Goal: Transaction & Acquisition: Obtain resource

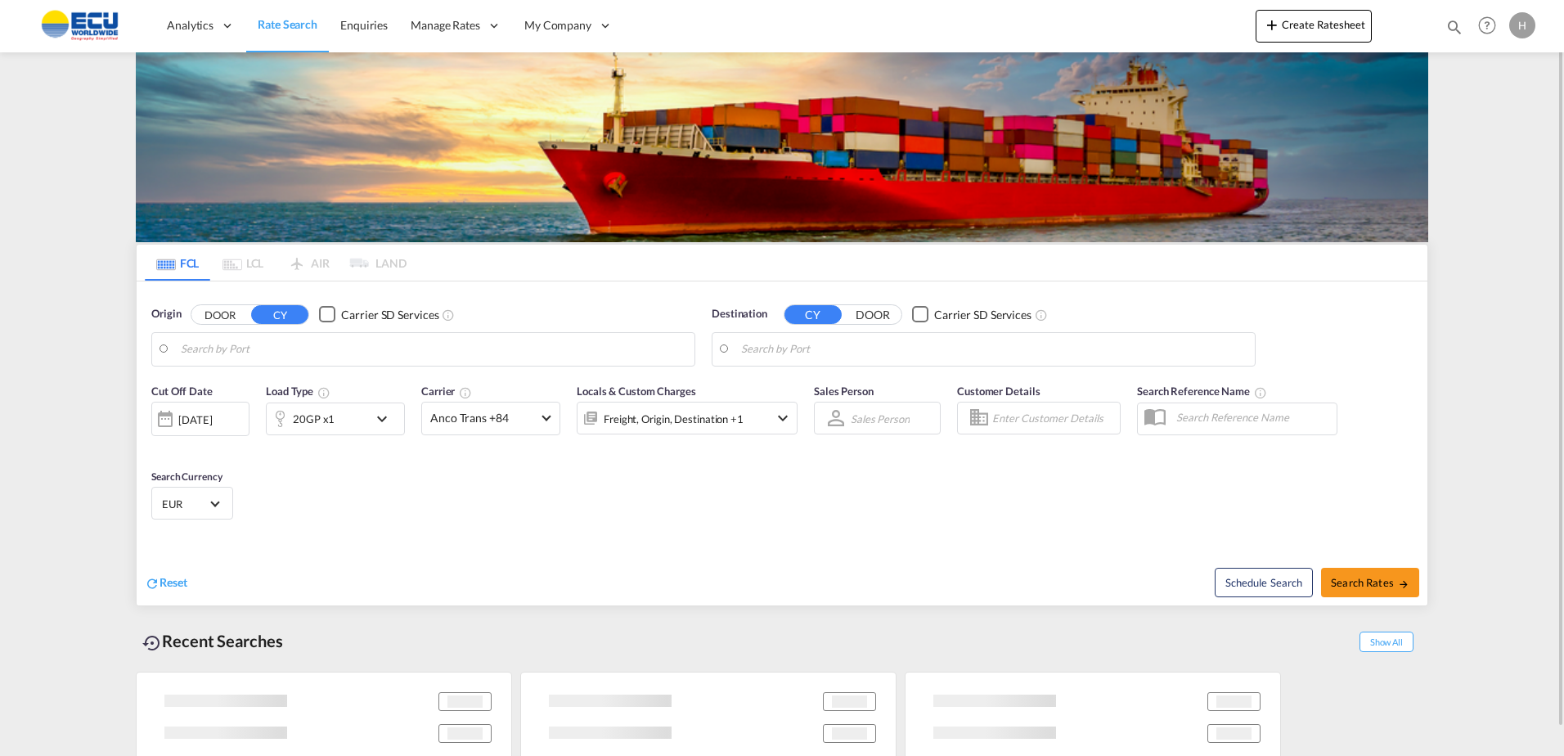
type input "[GEOGRAPHIC_DATA], [GEOGRAPHIC_DATA]"
type input "Keelung (Chilung), TWKEL"
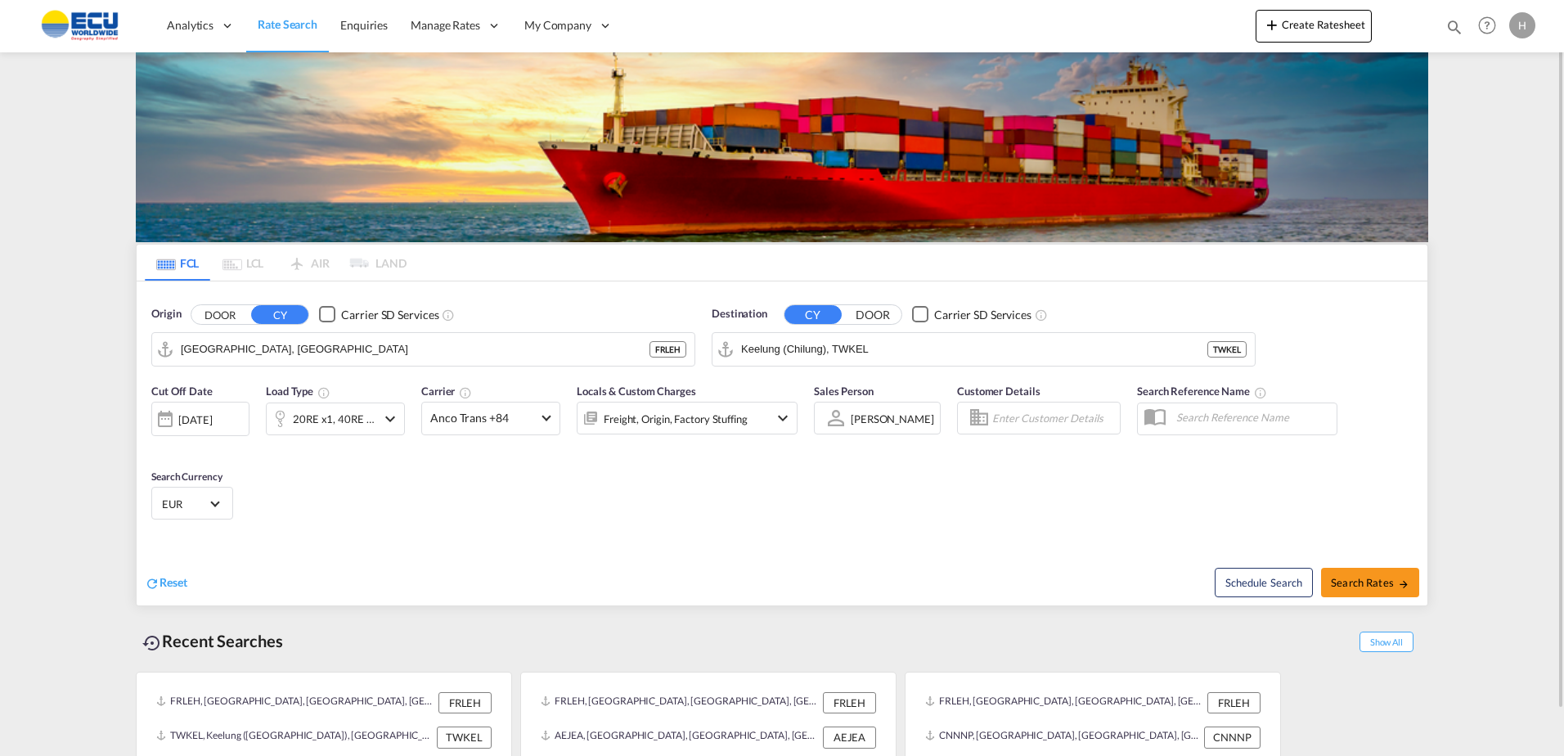
click at [339, 419] on div "20RE x1, 40RE x1" at bounding box center [334, 418] width 83 height 23
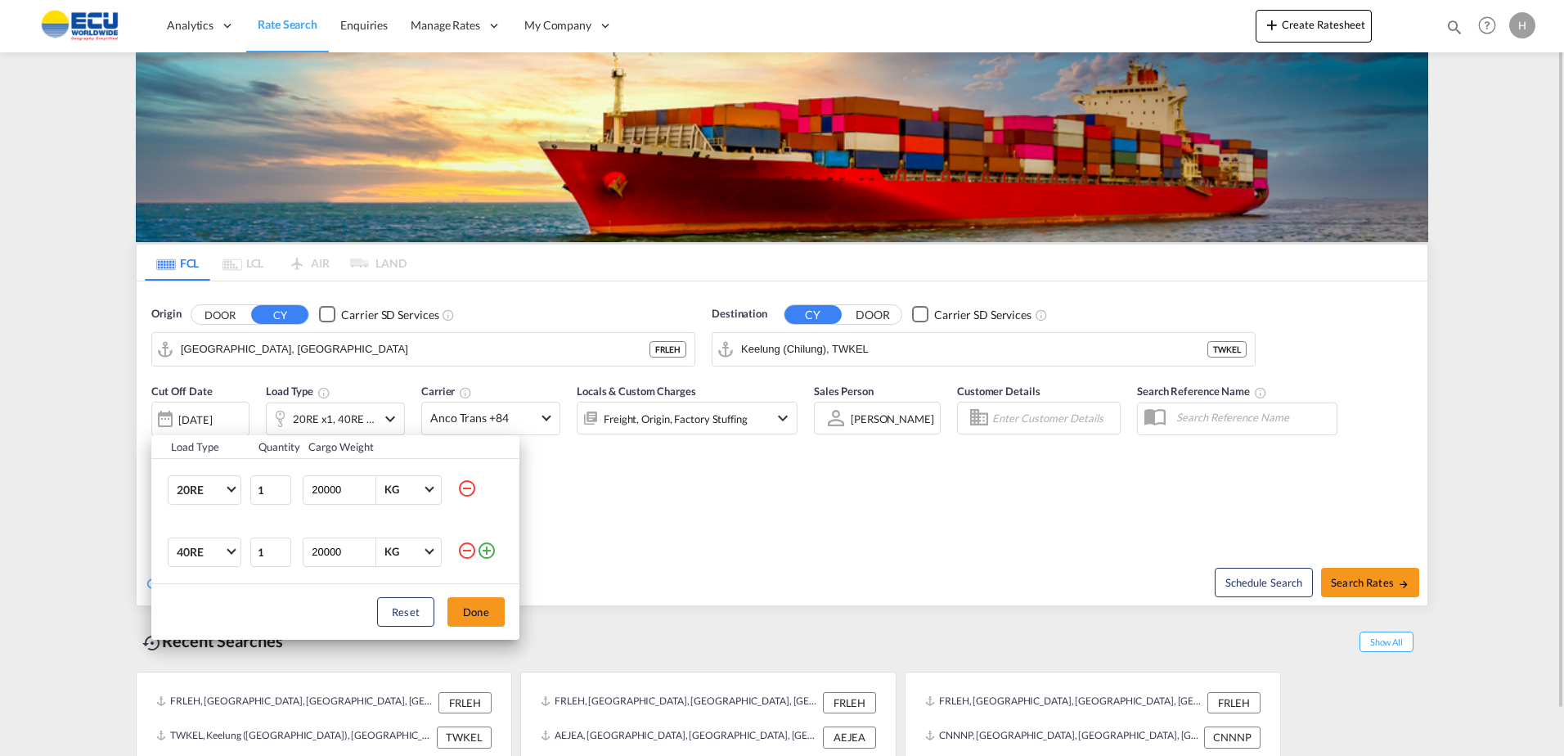
click at [613, 483] on div "Load Type Quantity Cargo Weight 20RE 20GP 40GP 40HC 45HC 20RE 40RE 40HR 20OT 40…" at bounding box center [782, 378] width 1564 height 756
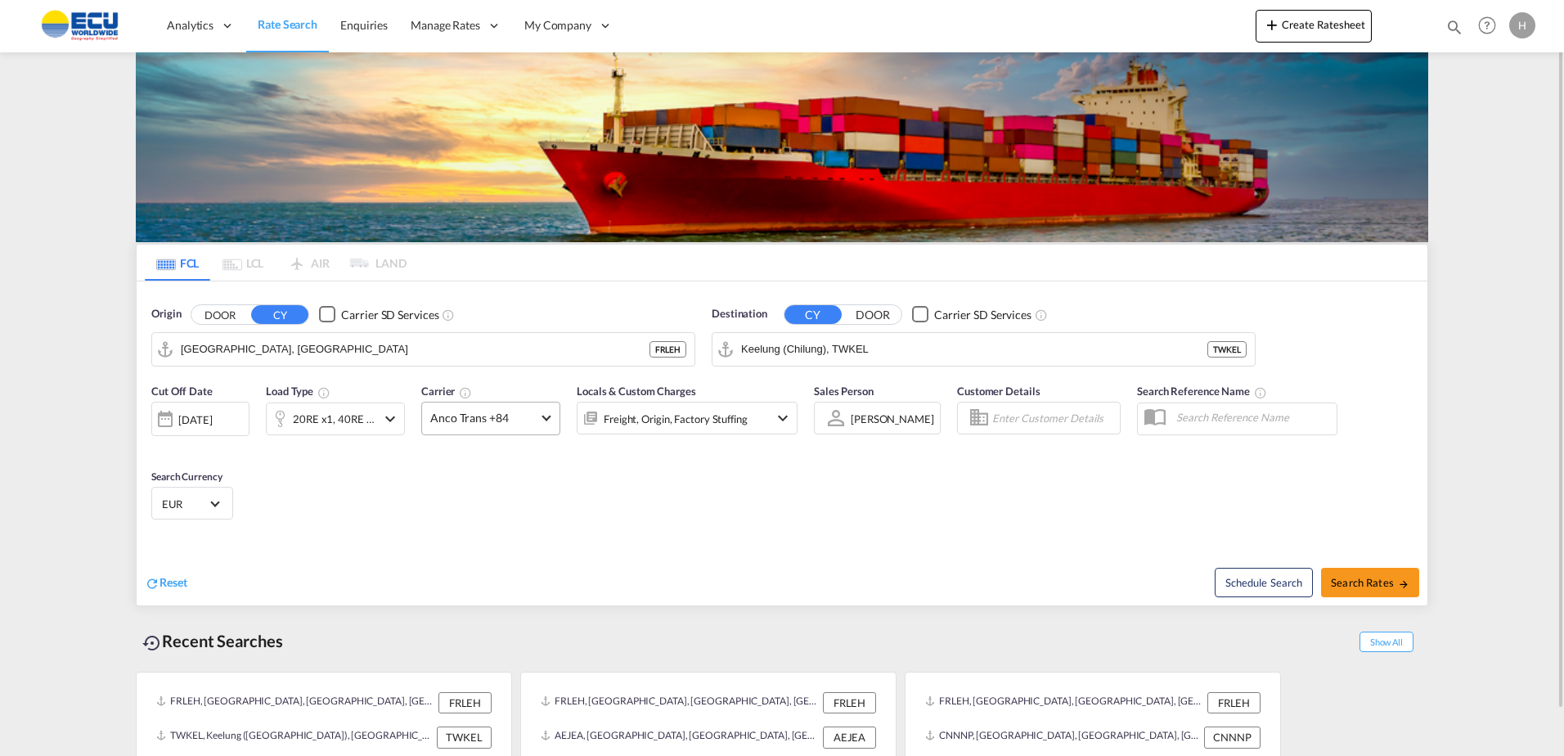
click at [523, 415] on span "Anco Trans +84" at bounding box center [483, 418] width 106 height 16
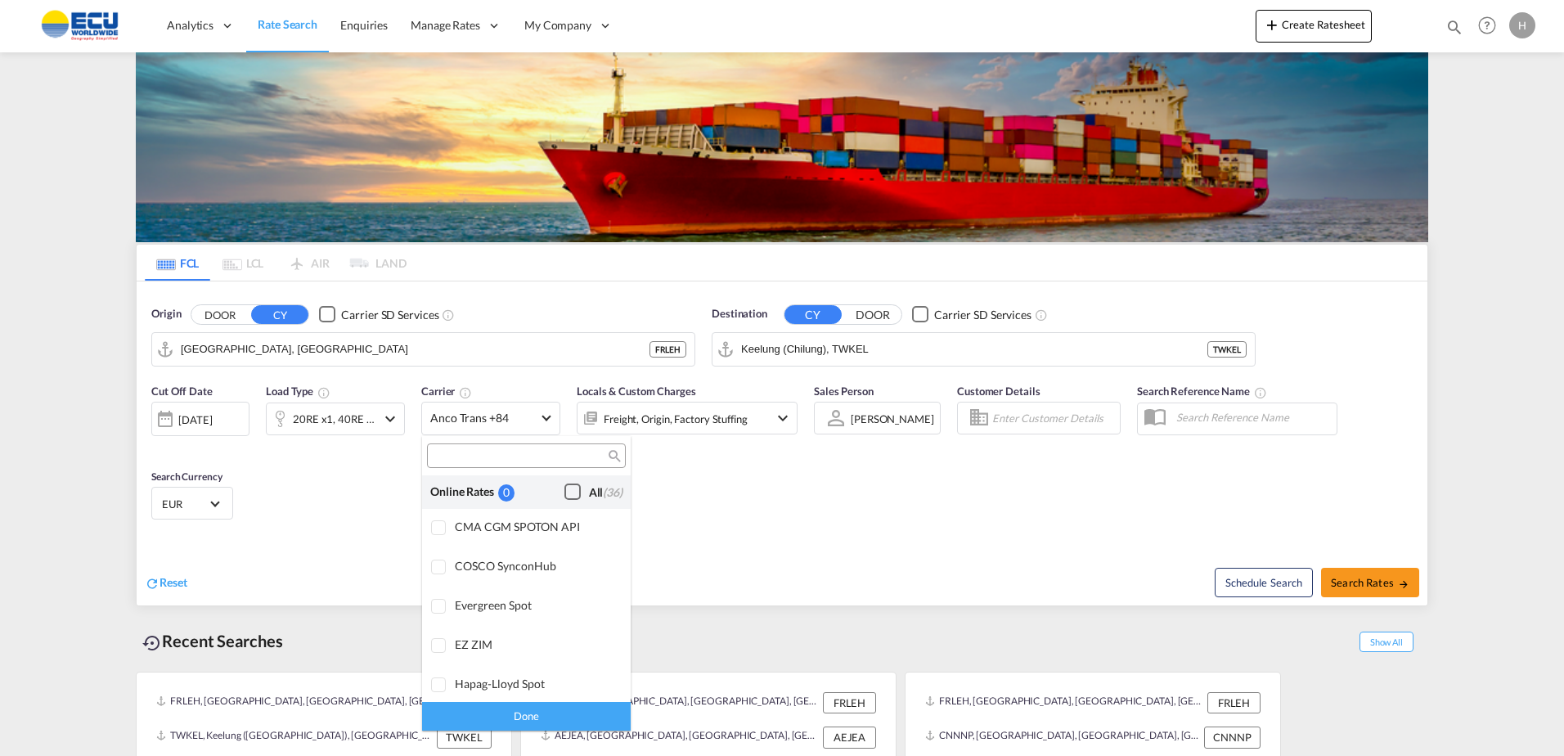
click at [589, 492] on div "All (36)" at bounding box center [606, 492] width 34 height 16
click at [585, 720] on div "Done" at bounding box center [526, 716] width 209 height 29
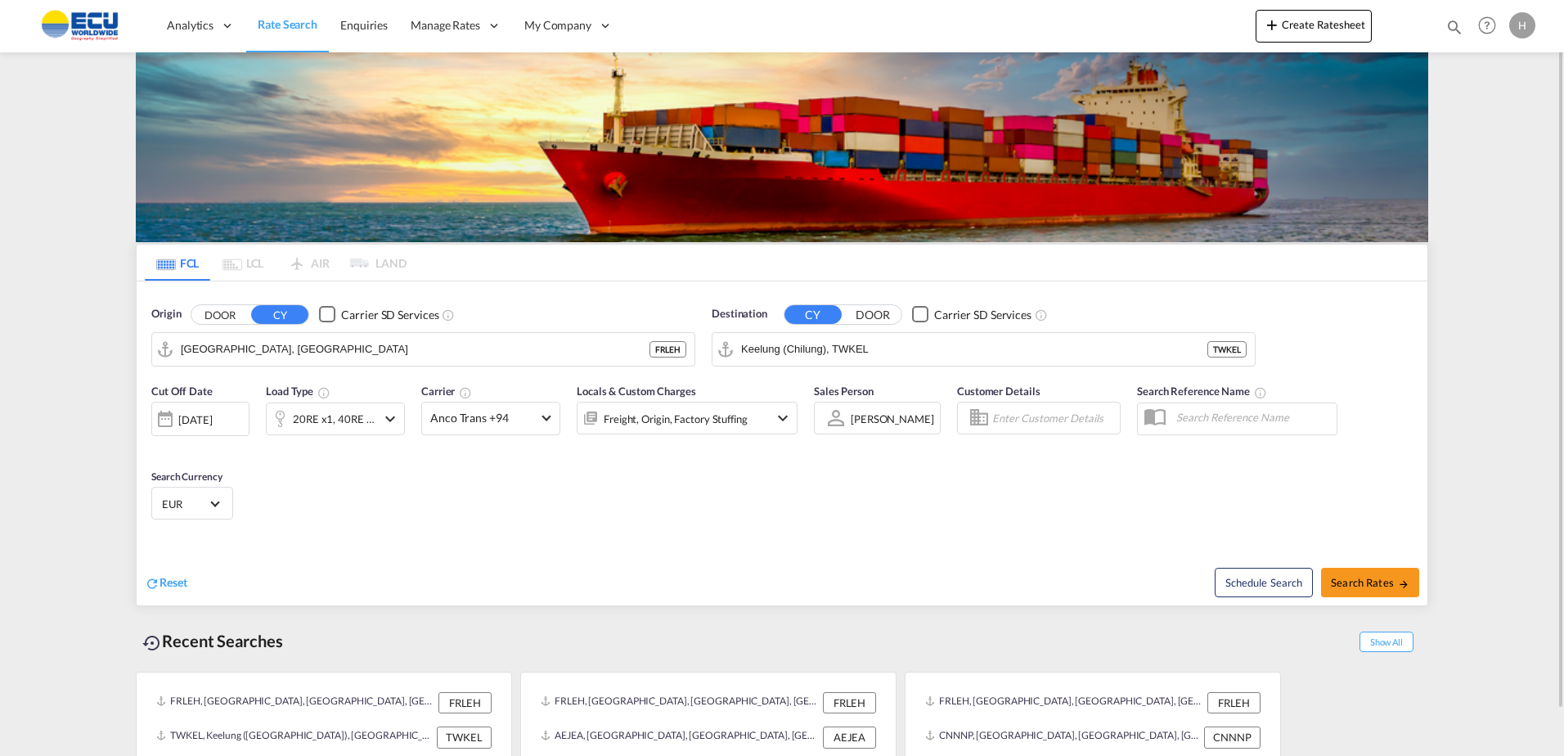
click at [901, 525] on div "Cut Off Date [DATE] [DATE] Load Type 20RE x1, 40RE x1 Carrier Anco Trans +94 Lo…" at bounding box center [782, 454] width 1291 height 159
click at [1357, 578] on span "Search Rates" at bounding box center [1370, 582] width 79 height 13
type input "FRLEH to TWKEL / [DATE]"
